Goal: Contribute content

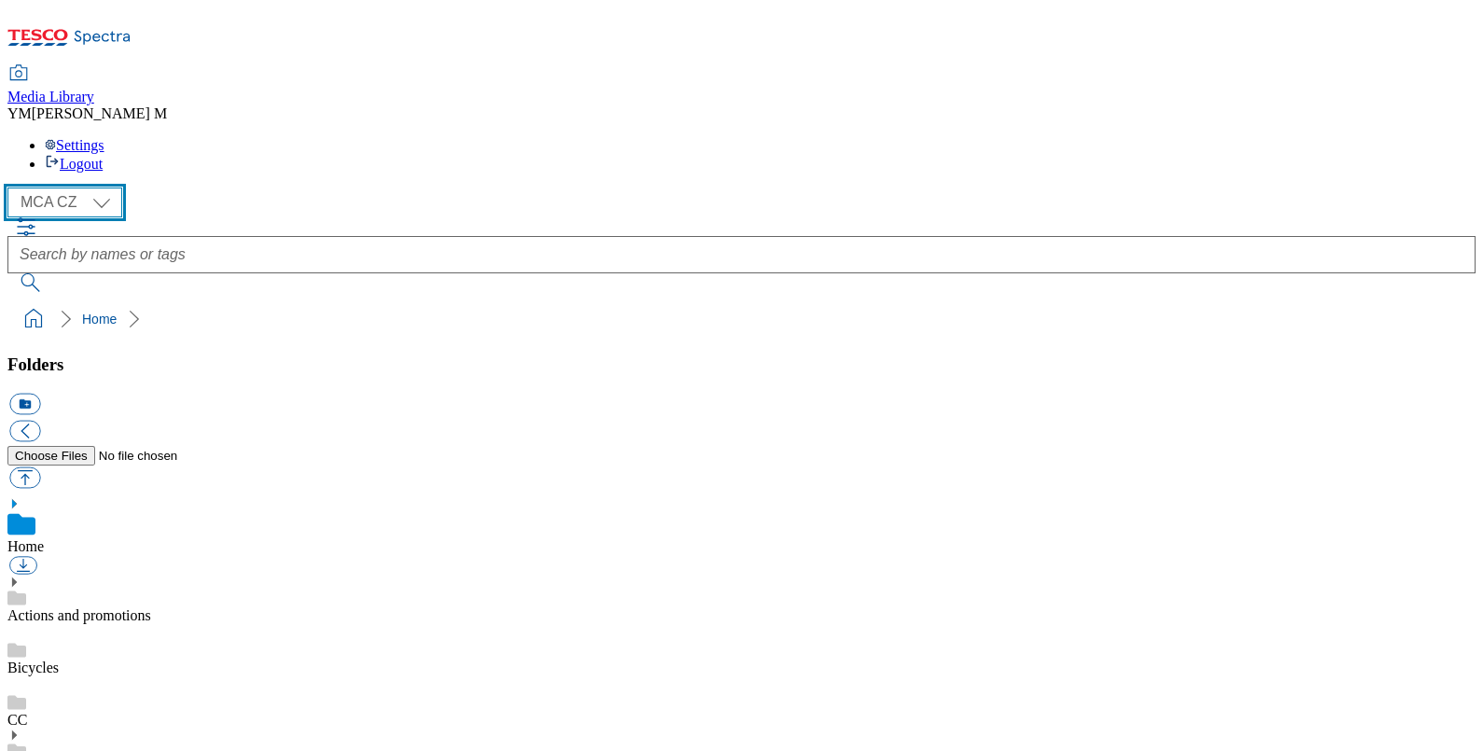
click at [106, 187] on select "MCA CZ MCA HU MCA SK MCA UK" at bounding box center [64, 202] width 115 height 30
select select "flare-mca-hu"
click at [12, 187] on select "MCA CZ MCA HU MCA SK MCA UK" at bounding box center [64, 202] width 115 height 30
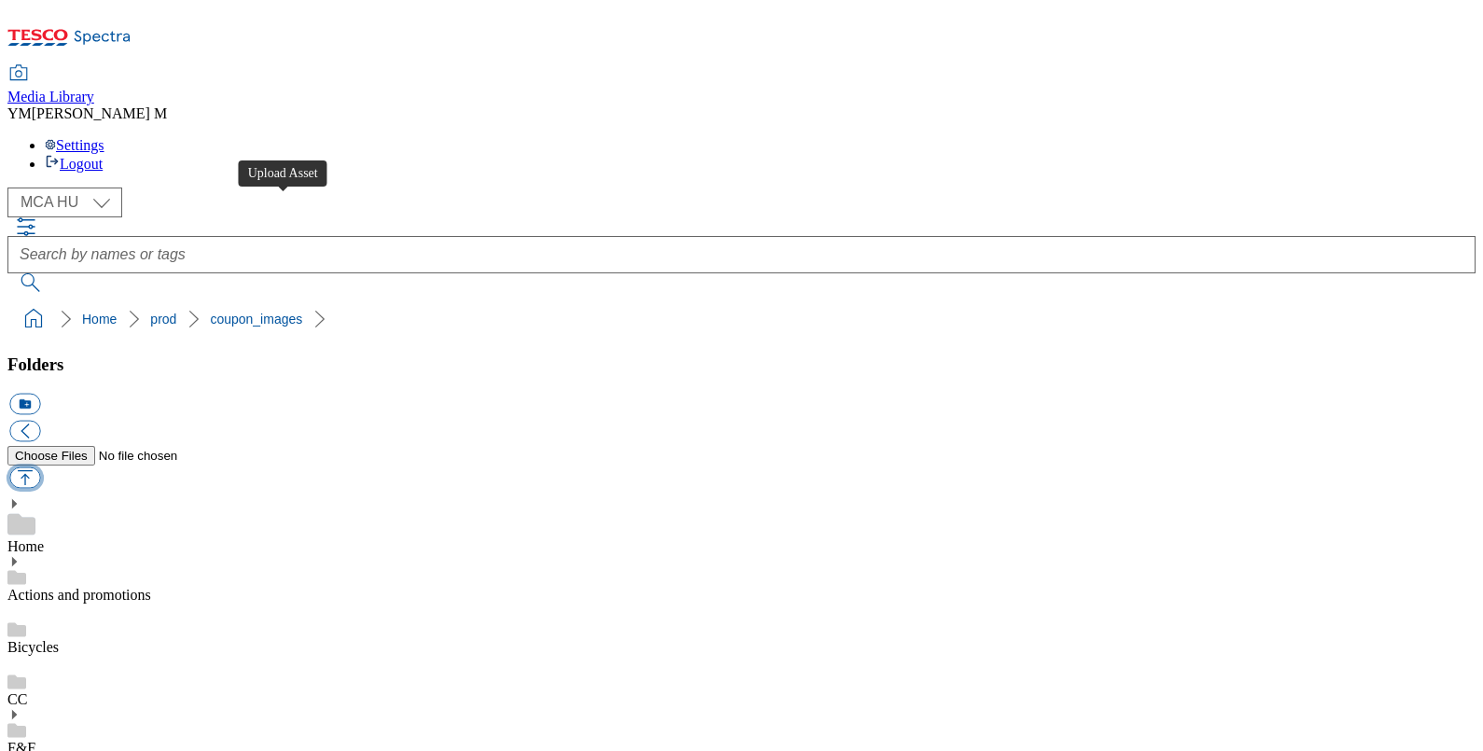
click at [40, 467] on button "button" at bounding box center [24, 477] width 31 height 21
type input "C:\fakepath\U30_1101_T.jpg"
